Goal: Task Accomplishment & Management: Use online tool/utility

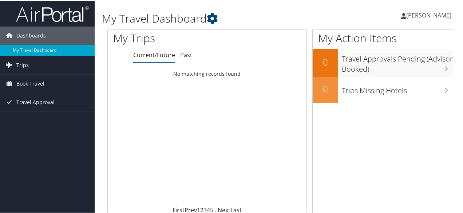
click at [21, 65] on span "Trips" at bounding box center [22, 64] width 12 height 18
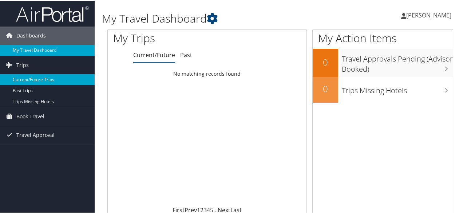
click at [38, 74] on link "Current/Future Trips" at bounding box center [47, 79] width 95 height 11
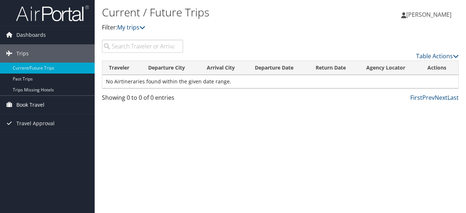
click at [51, 104] on link "Book Travel" at bounding box center [47, 105] width 95 height 18
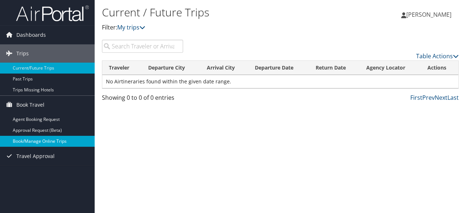
click at [63, 140] on link "Book/Manage Online Trips" at bounding box center [47, 141] width 95 height 11
